Goal: Task Accomplishment & Management: Manage account settings

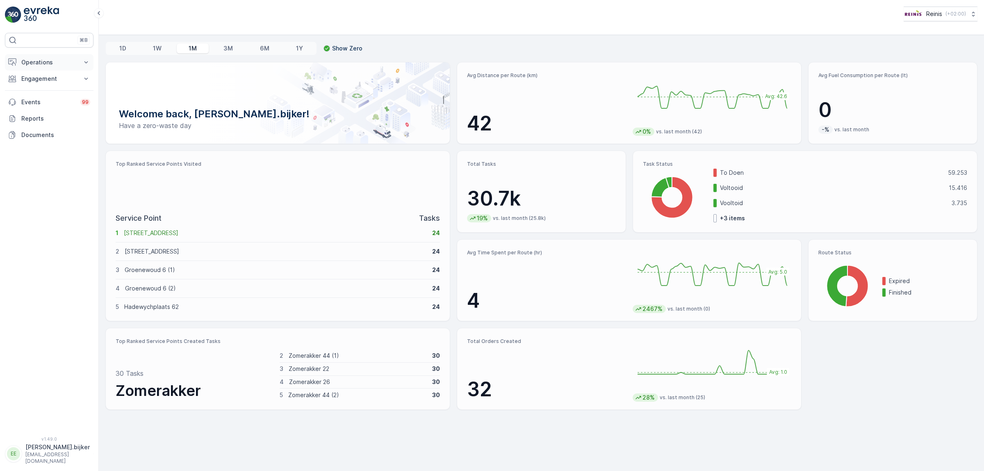
click at [29, 65] on p "Operations" at bounding box center [49, 62] width 56 height 8
click at [39, 101] on p "Routes & Tasks" at bounding box center [42, 99] width 42 height 8
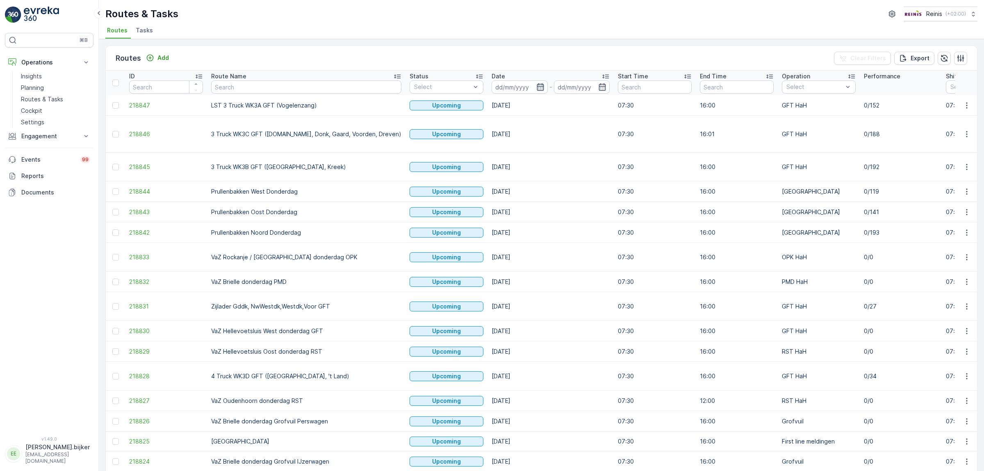
click at [537, 90] on icon "button" at bounding box center [540, 86] width 7 height 7
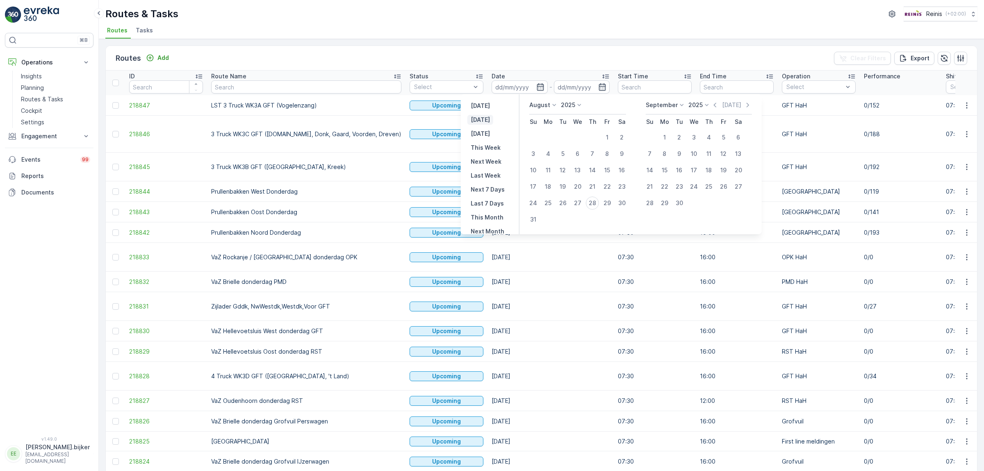
click at [484, 121] on p "[DATE]" at bounding box center [480, 120] width 19 height 8
type input "[DATE]"
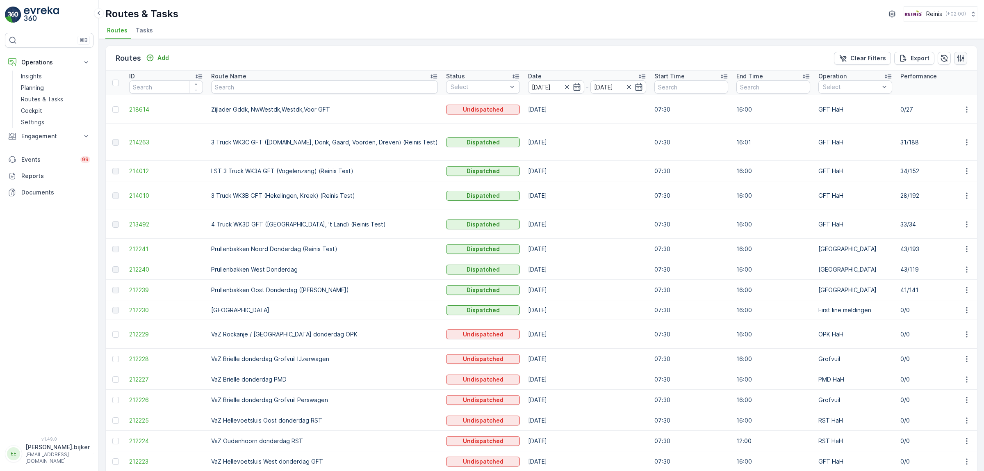
click at [954, 60] on button "button" at bounding box center [960, 58] width 13 height 13
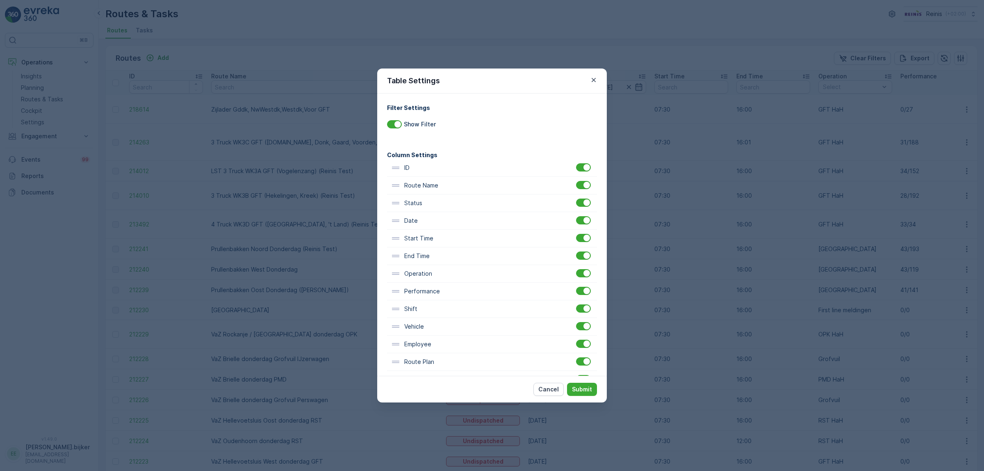
scroll to position [1, 0]
drag, startPoint x: 419, startPoint y: 347, endPoint x: 423, endPoint y: 162, distance: 184.5
click at [423, 162] on div "ID Route Name Status Date Start Time End Time Operation Performance Shift Vehic…" at bounding box center [492, 325] width 210 height 335
drag, startPoint x: 586, startPoint y: 388, endPoint x: 574, endPoint y: 398, distance: 16.0
click at [584, 388] on p "Submit" at bounding box center [582, 389] width 20 height 8
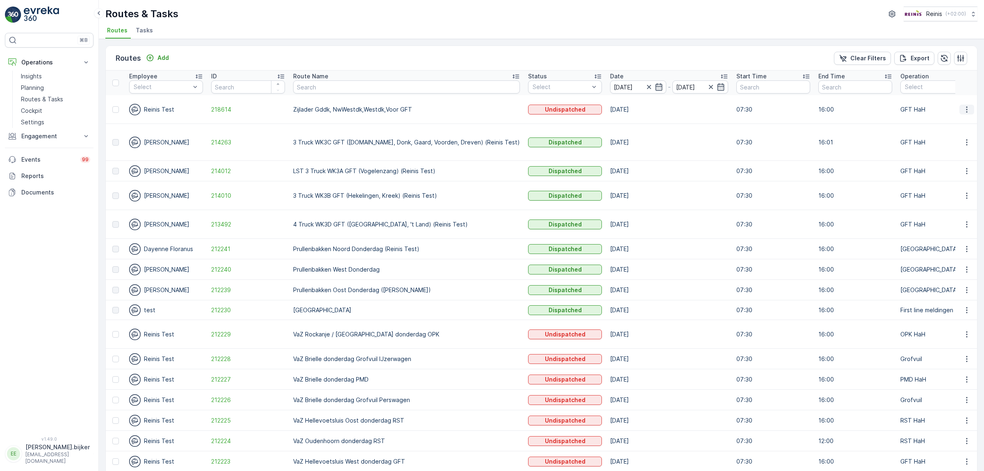
click at [966, 105] on icon "button" at bounding box center [966, 109] width 8 height 8
click at [949, 168] on span "Change Assignee" at bounding box center [947, 167] width 48 height 8
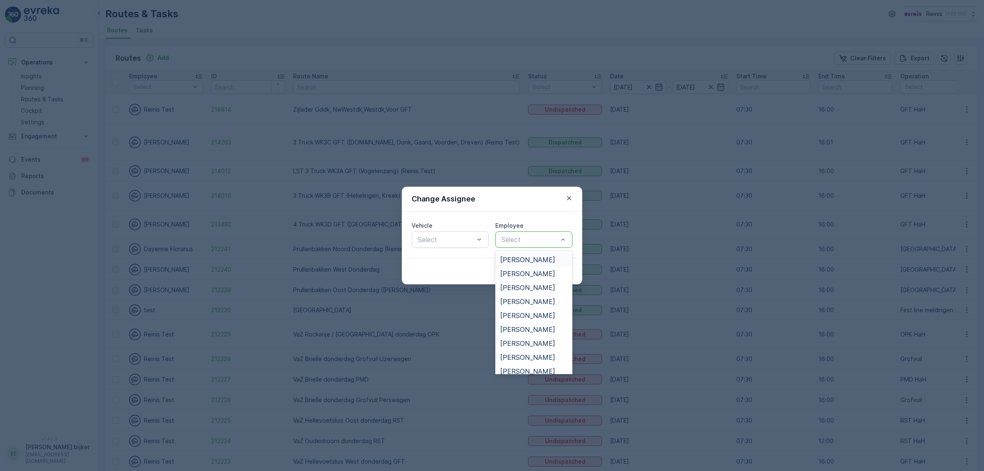
click at [556, 233] on div "Select" at bounding box center [533, 239] width 77 height 16
click at [536, 335] on span "[PERSON_NAME]" at bounding box center [527, 333] width 55 height 7
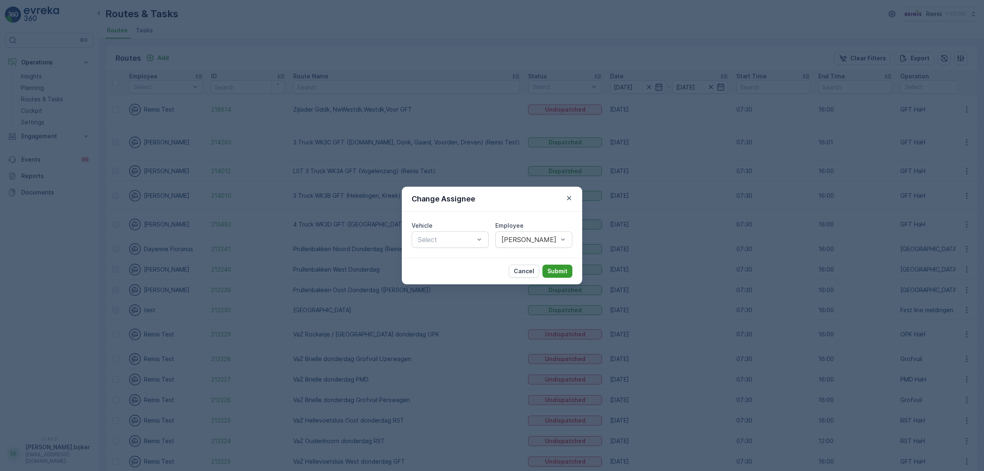
click at [556, 269] on p "Submit" at bounding box center [557, 271] width 20 height 8
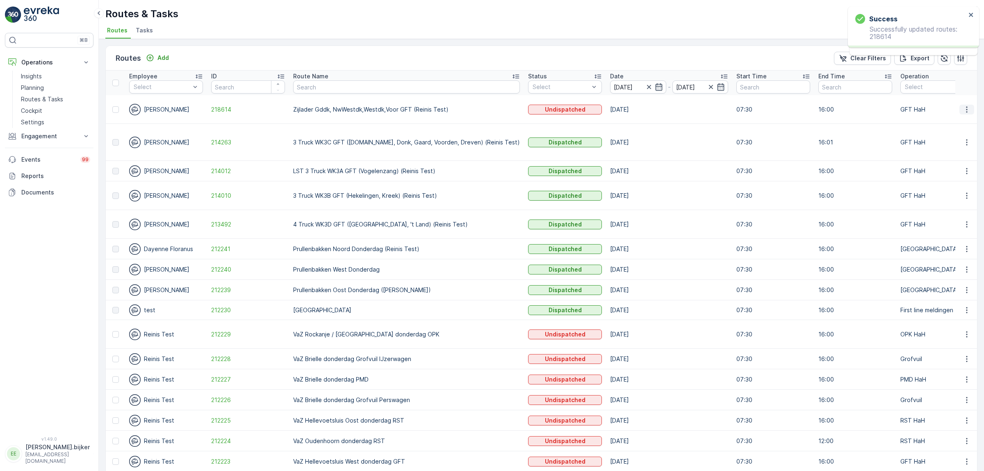
click at [967, 107] on icon "button" at bounding box center [966, 109] width 8 height 8
click at [944, 120] on span "See More Details" at bounding box center [947, 121] width 48 height 8
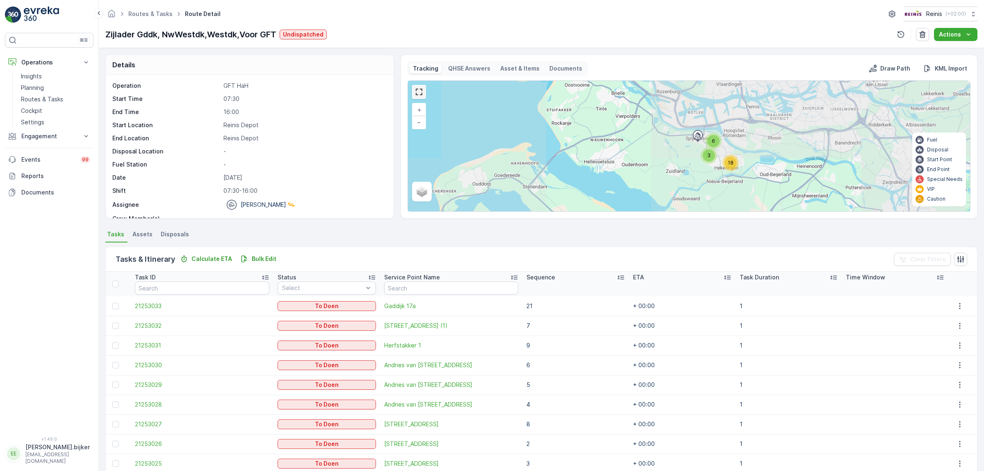
click at [422, 92] on link at bounding box center [419, 92] width 12 height 12
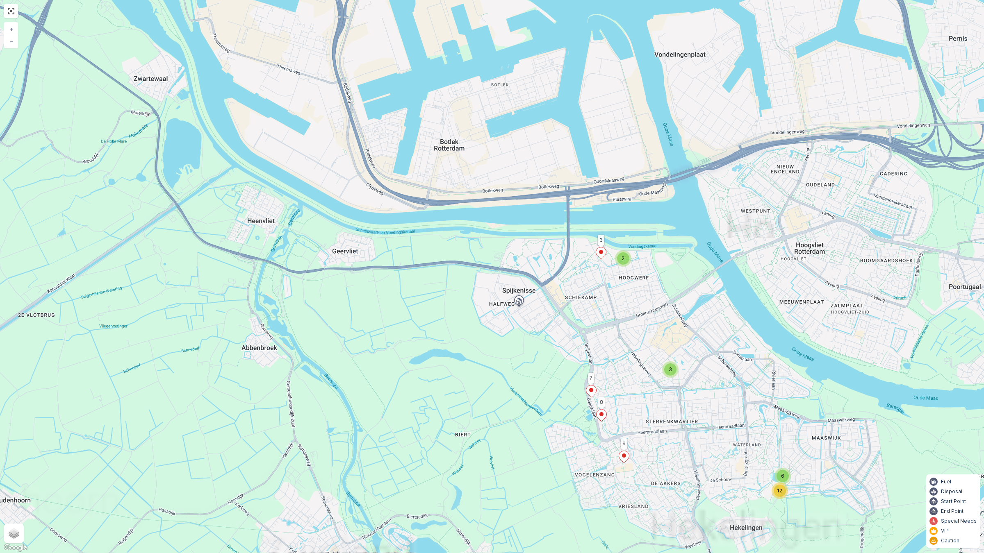
drag, startPoint x: 648, startPoint y: 348, endPoint x: 514, endPoint y: 270, distance: 154.7
click at [514, 269] on div "3 2 12 6 9 8 7 3 + − Satellite Roadmap Terrain Hybrid Leaflet Keyboard shortcut…" at bounding box center [492, 276] width 984 height 553
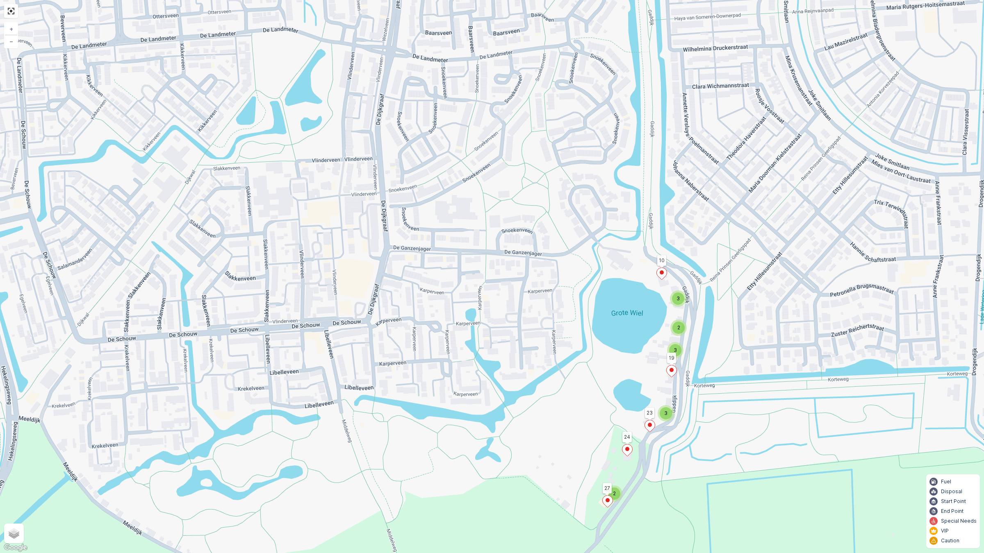
drag, startPoint x: 545, startPoint y: 327, endPoint x: 682, endPoint y: 387, distance: 149.4
click at [677, 384] on div "2 3 3 2 3 9 8 7 3 4 6 5 1 2 27 24 23 19 10 + − Satellite Roadmap Terrain Hybrid…" at bounding box center [492, 276] width 984 height 553
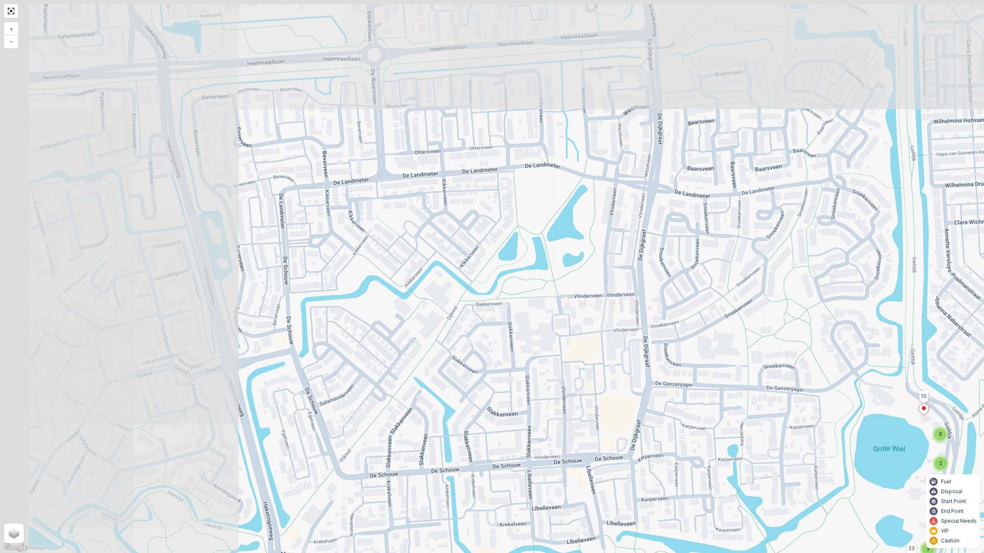
drag, startPoint x: 470, startPoint y: 330, endPoint x: 636, endPoint y: 322, distance: 166.2
click at [653, 327] on div "2 3 3 2 3 9 8 7 3 4 6 5 1 2 27 24 23 19 10 + − Satellite Roadmap Terrain Hybrid…" at bounding box center [492, 276] width 984 height 553
